Goal: Task Accomplishment & Management: Manage account settings

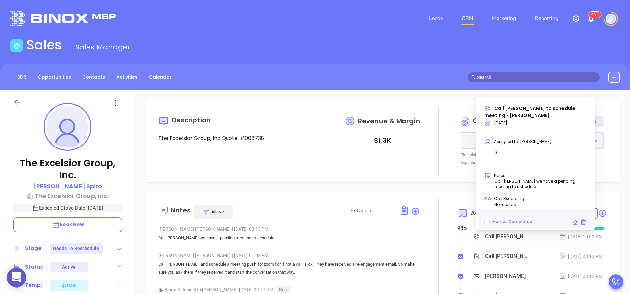
scroll to position [134, 0]
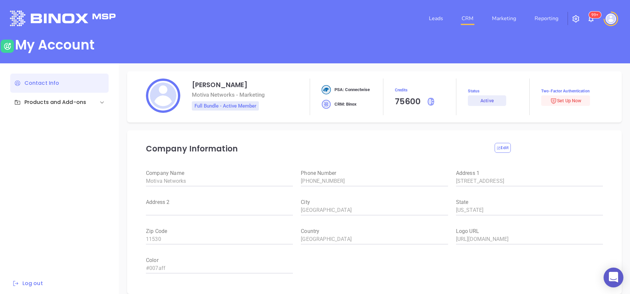
click at [470, 17] on link "CRM" at bounding box center [467, 18] width 17 height 13
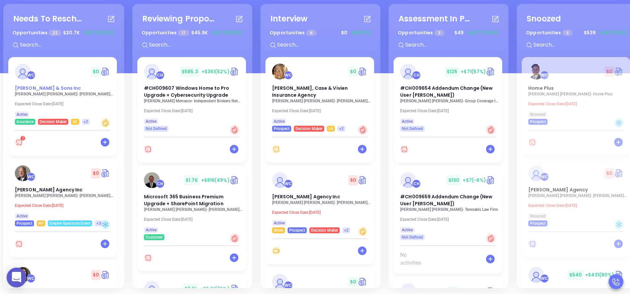
scroll to position [90, 0]
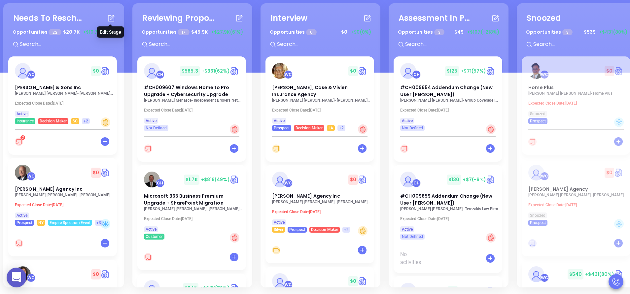
click at [112, 21] on icon at bounding box center [111, 18] width 8 height 8
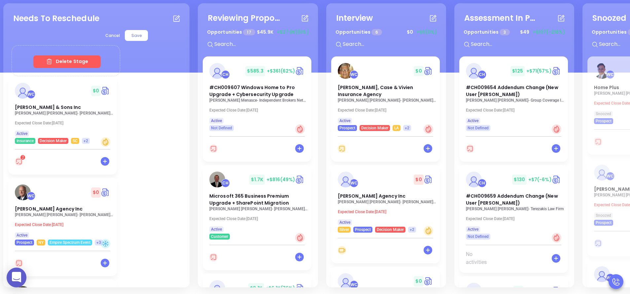
click at [144, 36] on div "Needs To Reschedule Cancel Save Delete Stage + WC $ 0 Dan L Tillman & Sons Inc …" at bounding box center [419, 146] width 835 height 288
click at [100, 37] on span "Cancel" at bounding box center [112, 36] width 24 height 16
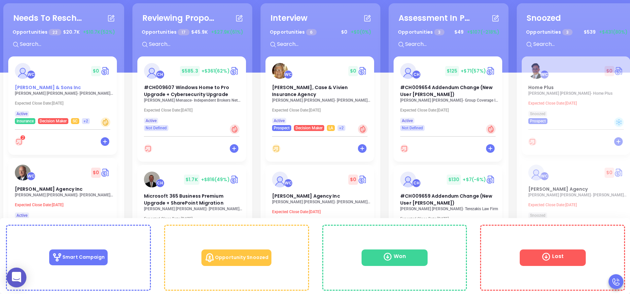
click at [61, 91] on div "Dan L Tillman & Sons Inc" at bounding box center [62, 87] width 103 height 7
click at [55, 89] on span "Dan L Tillman & Sons Inc" at bounding box center [48, 87] width 66 height 7
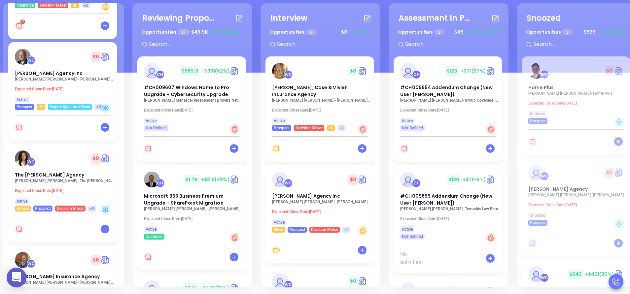
scroll to position [119, 0]
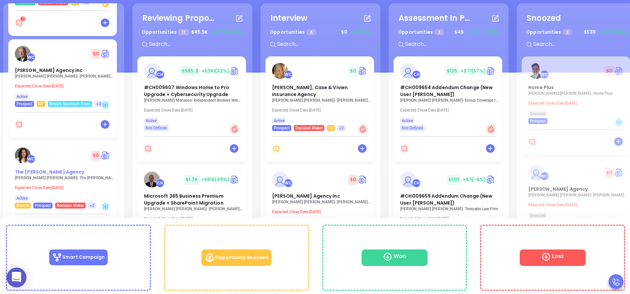
click at [35, 173] on span "The [PERSON_NAME] Agency" at bounding box center [49, 172] width 69 height 7
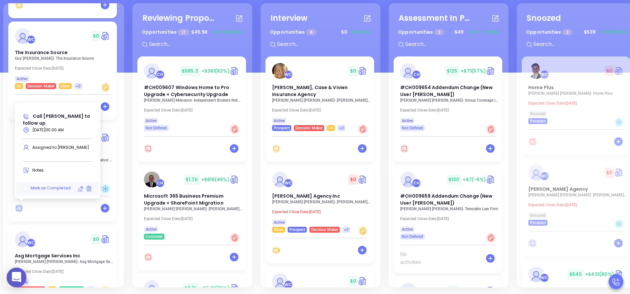
scroll to position [1171, 0]
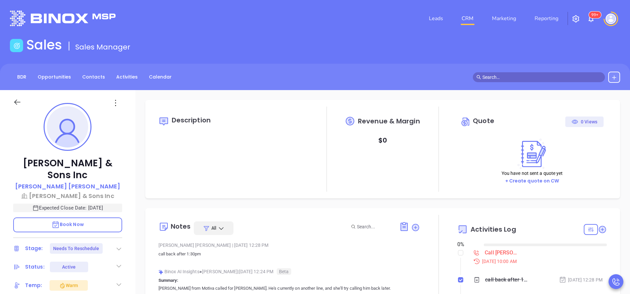
type input "[DATE]"
type input "[PERSON_NAME]"
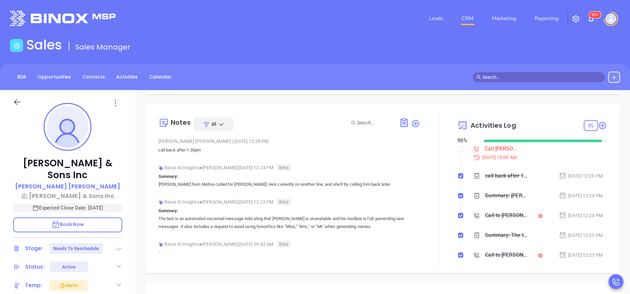
scroll to position [102, 0]
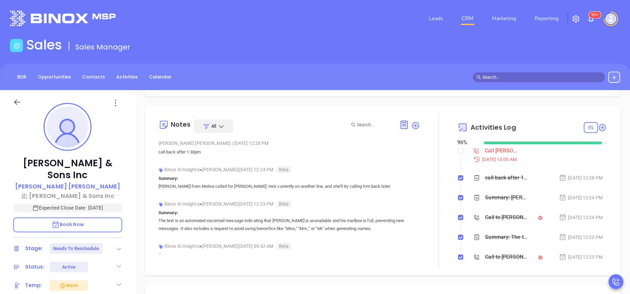
click at [584, 125] on div at bounding box center [591, 127] width 14 height 11
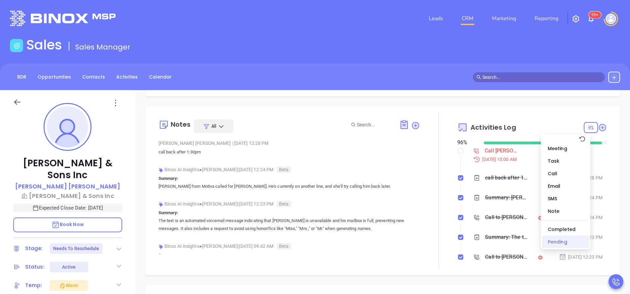
click at [556, 244] on div "Pending" at bounding box center [565, 242] width 47 height 13
checkbox input "false"
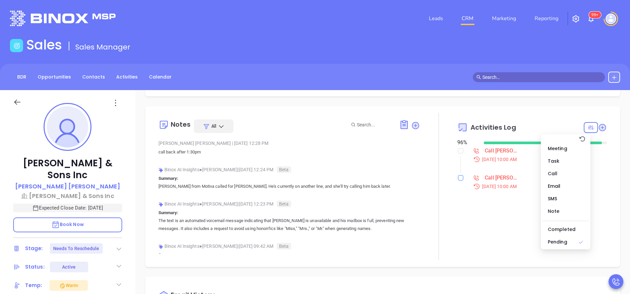
click at [458, 180] on input "checkbox" at bounding box center [460, 177] width 5 height 5
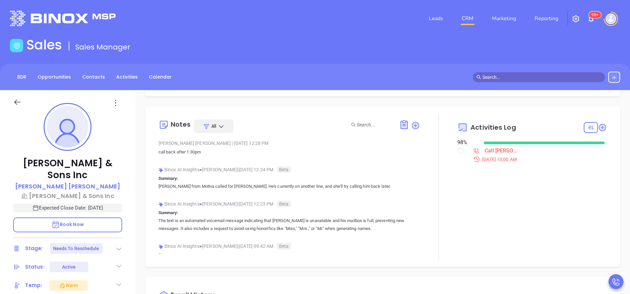
click at [502, 149] on div "Call Blake Tillman to follow up" at bounding box center [503, 151] width 36 height 10
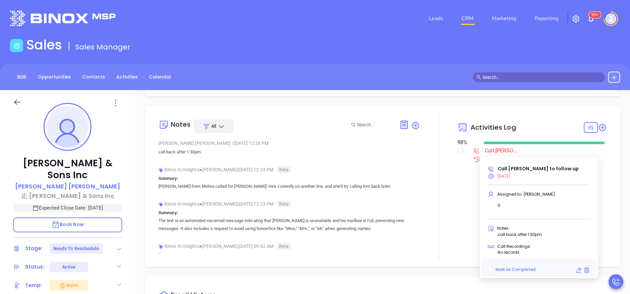
click at [577, 271] on icon at bounding box center [578, 270] width 7 height 7
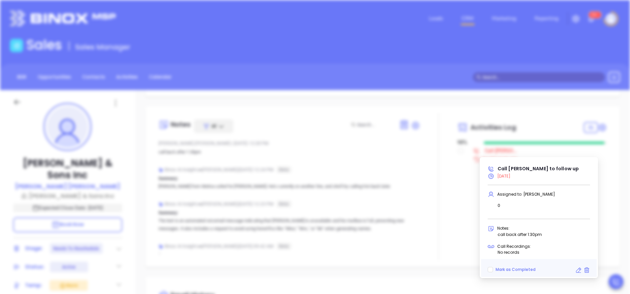
type input "09/10/2025"
type input "Call Blake Tillman to follow up"
type input "Call"
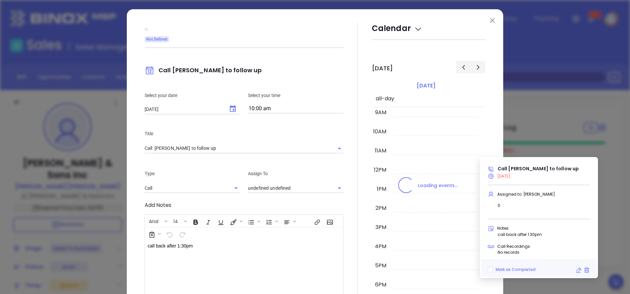
type input "[PERSON_NAME]"
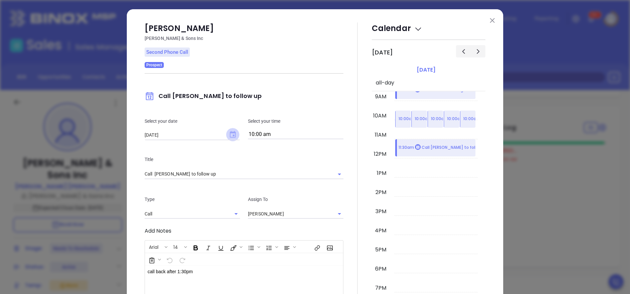
click at [230, 132] on icon "Choose date, selected date is Sep 10, 2025" at bounding box center [233, 134] width 6 height 7
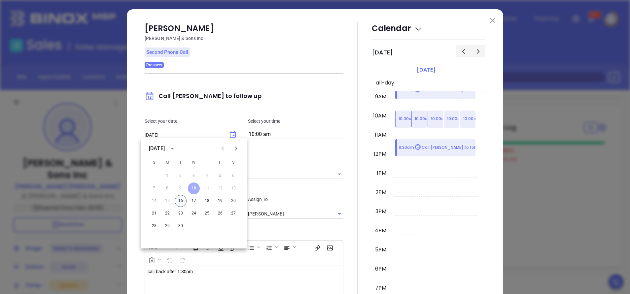
click at [182, 198] on button "16" at bounding box center [181, 201] width 12 height 12
type input "09/16/2025"
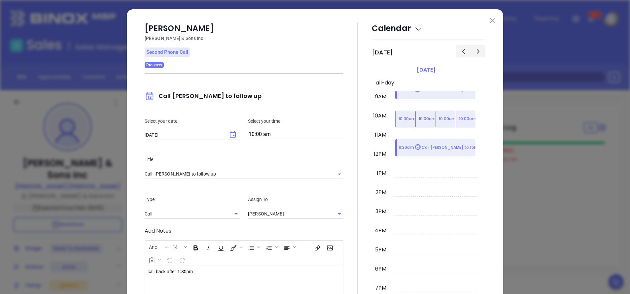
click at [343, 154] on div at bounding box center [357, 191] width 28 height 339
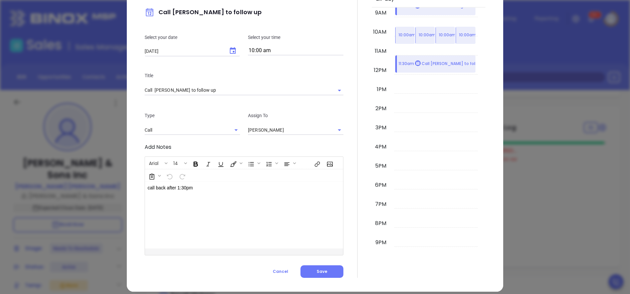
scroll to position [91, 0]
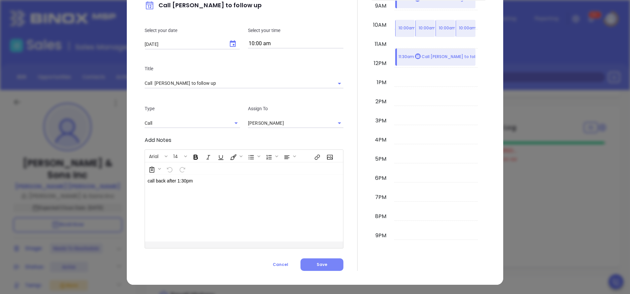
click at [317, 263] on span "Save" at bounding box center [322, 265] width 11 height 6
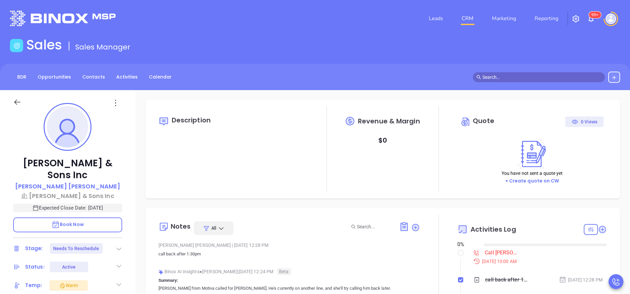
type input "[DATE]"
type input "[PERSON_NAME]"
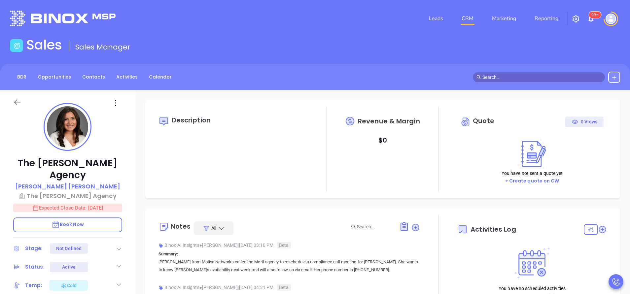
type input "10:00 am"
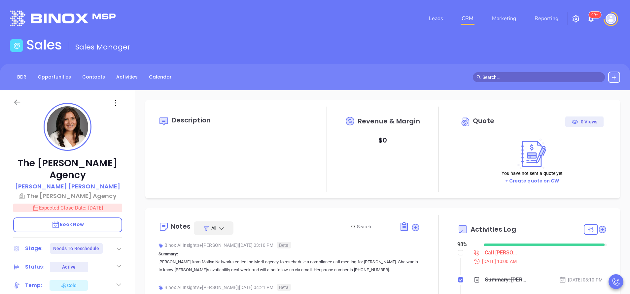
type input "[DATE]"
type input "[PERSON_NAME]"
click at [459, 253] on li "Call [PERSON_NAME] to follow up [DATE] 10:00 AM" at bounding box center [533, 262] width 148 height 25
click at [458, 255] on input "checkbox" at bounding box center [460, 252] width 5 height 5
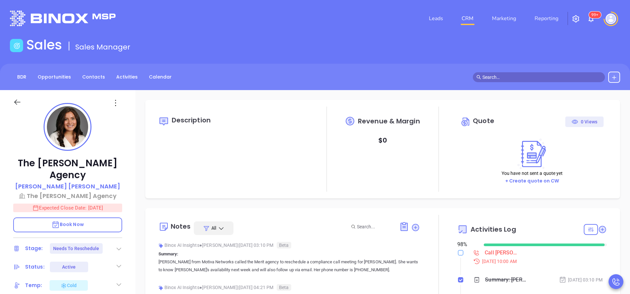
checkbox input "true"
